Goal: Task Accomplishment & Management: Manage account settings

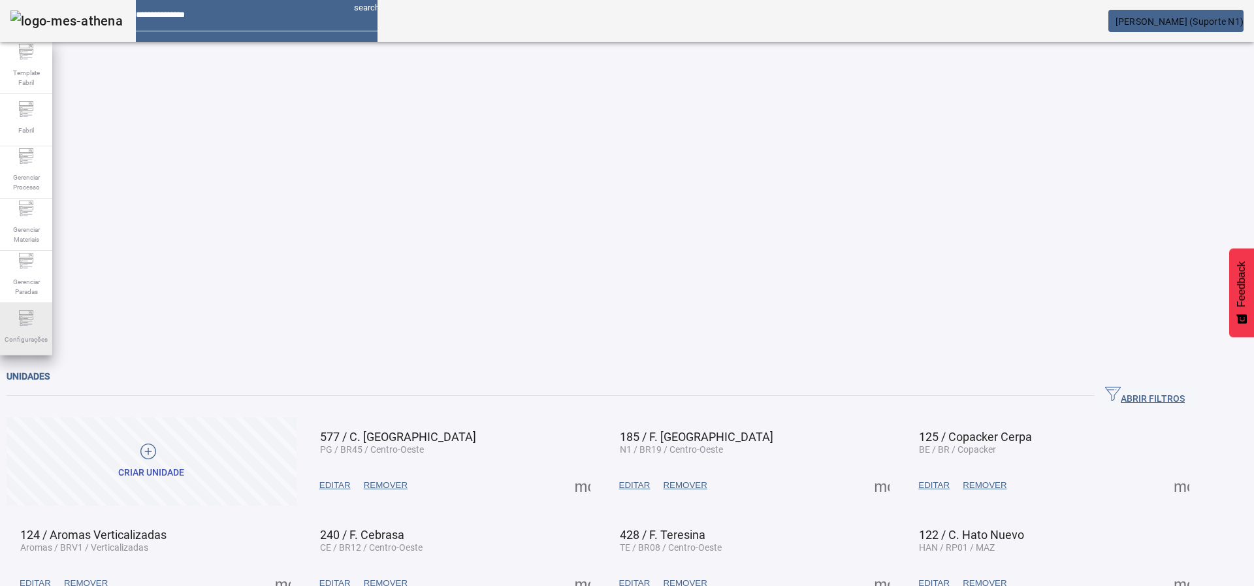
click at [9, 321] on div "Configurações" at bounding box center [26, 329] width 52 height 52
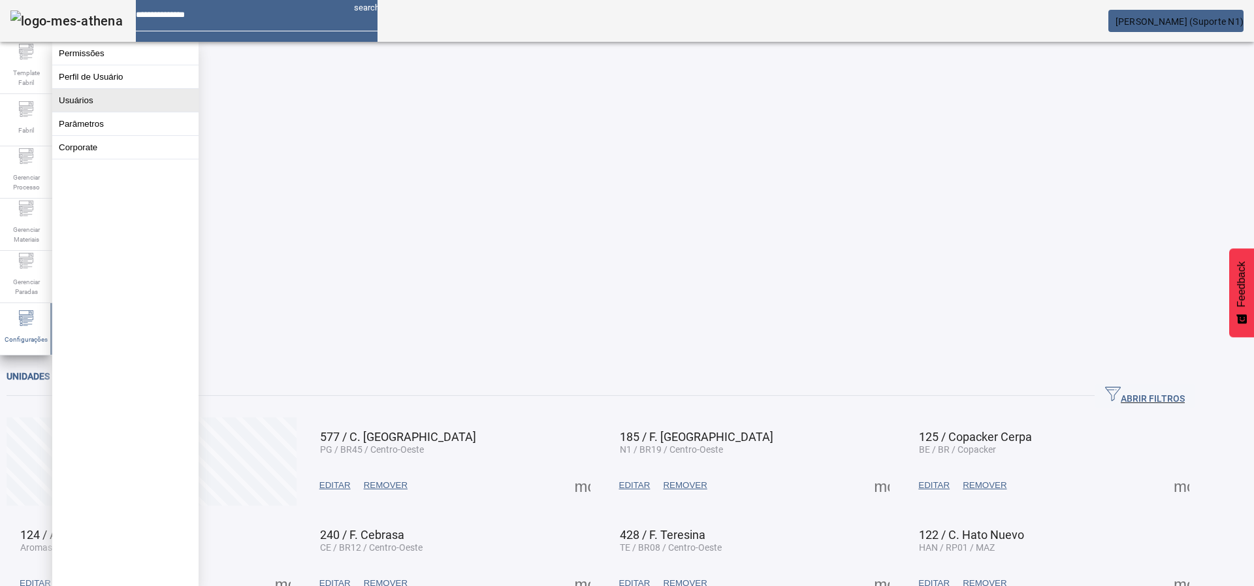
click at [114, 109] on button "Usuários" at bounding box center [125, 100] width 146 height 23
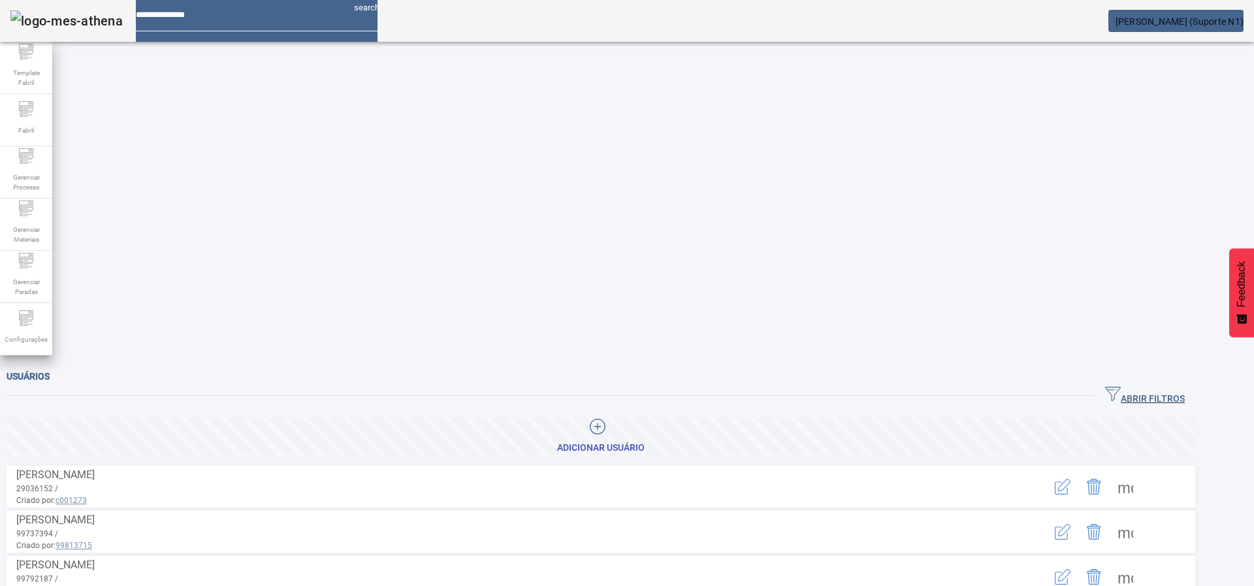
click at [1196, 380] on span "button" at bounding box center [1145, 395] width 101 height 31
